Goal: Transaction & Acquisition: Purchase product/service

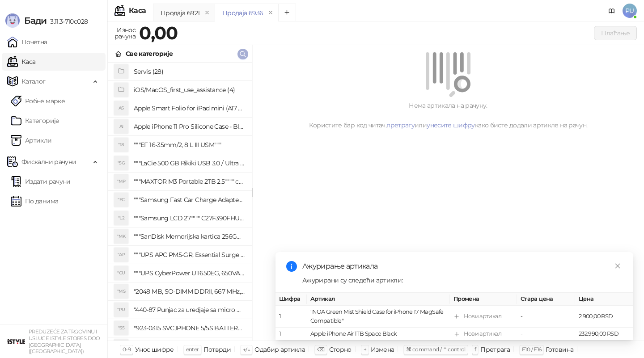
click at [243, 54] on icon "button" at bounding box center [242, 54] width 7 height 7
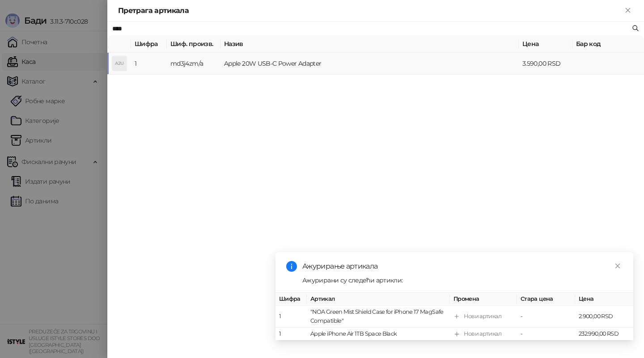
click at [245, 63] on td "Apple 20W USB-C Power Adapter" at bounding box center [369, 64] width 298 height 22
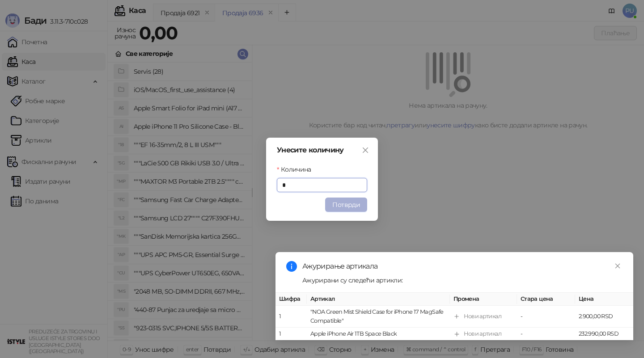
click at [349, 203] on button "Потврди" at bounding box center [346, 205] width 42 height 14
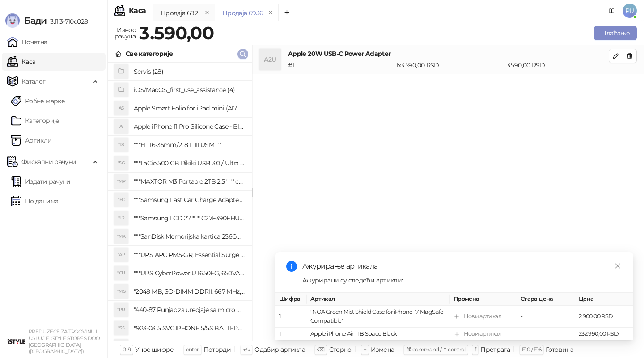
click at [240, 55] on icon "button" at bounding box center [242, 53] width 5 height 5
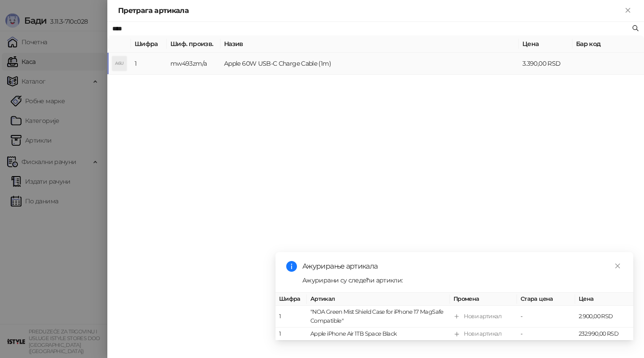
click at [258, 66] on td "Apple 60W USB-C Charge Cable (1m)" at bounding box center [369, 64] width 298 height 22
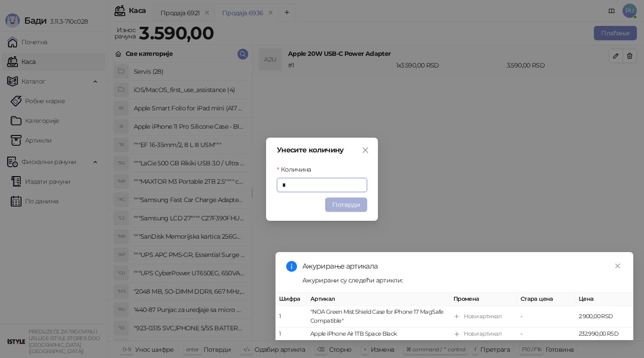
click at [339, 208] on button "Потврди" at bounding box center [346, 205] width 42 height 14
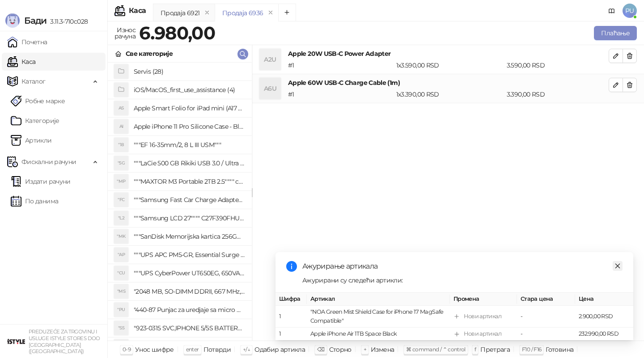
click at [616, 265] on icon "close" at bounding box center [617, 266] width 6 height 6
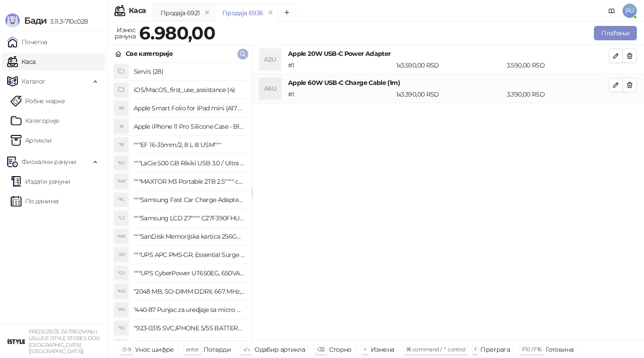
click at [247, 53] on button "button" at bounding box center [242, 54] width 11 height 11
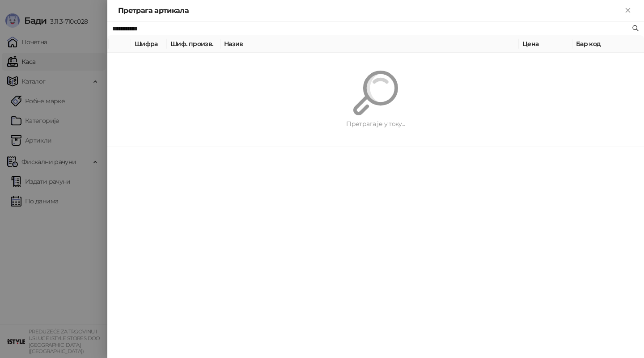
type input "**********"
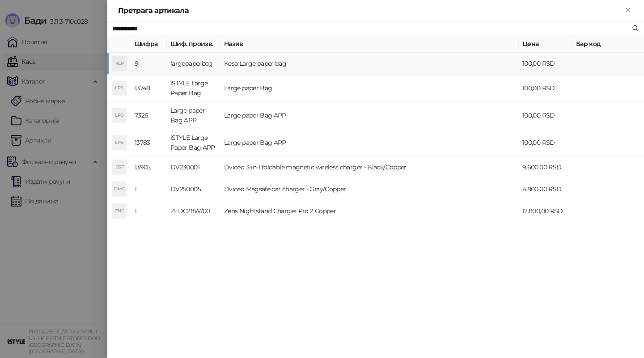
click at [279, 67] on td "Kesa Large paper bag" at bounding box center [369, 64] width 298 height 22
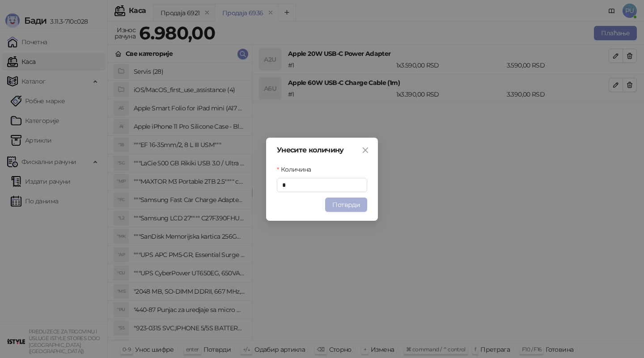
click at [335, 204] on button "Потврди" at bounding box center [346, 205] width 42 height 14
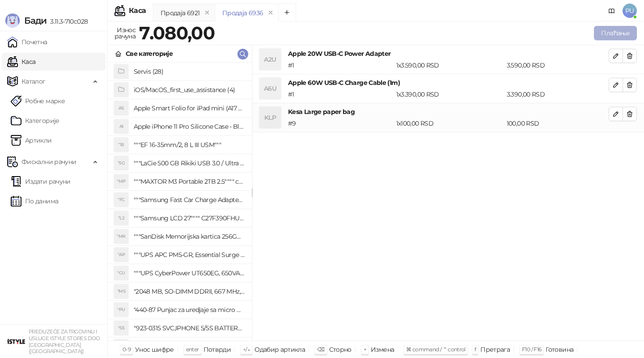
click at [611, 34] on button "Плаћање" at bounding box center [615, 33] width 43 height 14
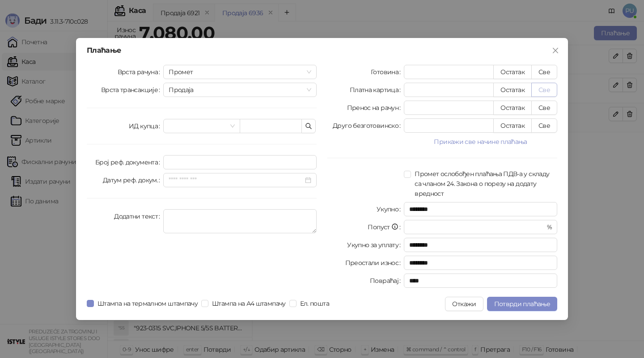
click at [542, 90] on button "Све" at bounding box center [544, 90] width 26 height 14
type input "****"
click at [528, 301] on span "Потврди плаћање" at bounding box center [522, 304] width 56 height 8
